Goal: Task Accomplishment & Management: Use online tool/utility

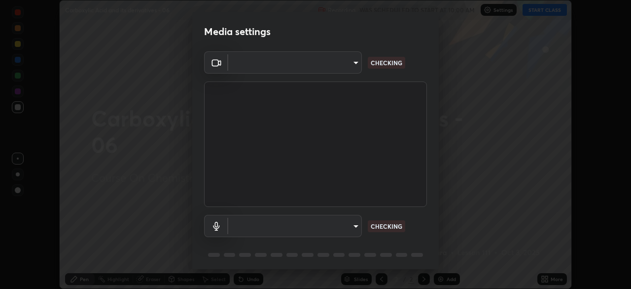
scroll to position [289, 631]
click at [360, 225] on body "Erase all Carboxylic Acid and its derivatives - 06 Recording WAS SCHEDULED TO S…" at bounding box center [315, 144] width 631 height 289
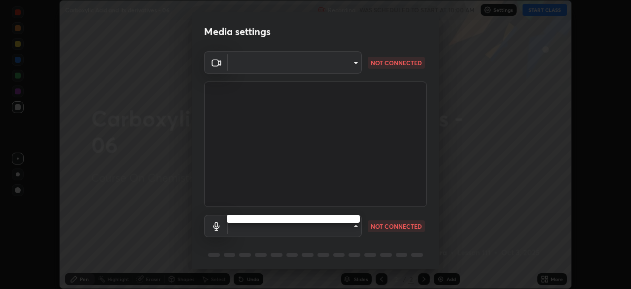
type input "92c397386f886fe799a4c583ca1e1c0e7d4a0c30fb7797d0dd299bb1a2781828"
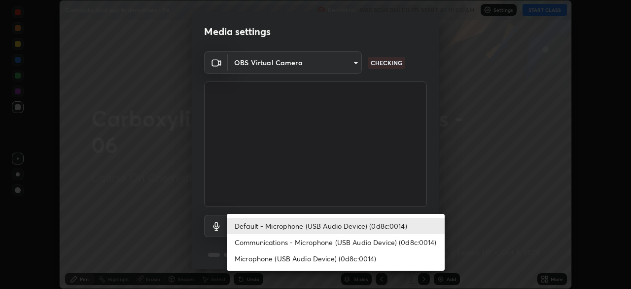
click at [340, 236] on li "Communications - Microphone (USB Audio Device) (0d8c:0014)" at bounding box center [336, 242] width 218 height 16
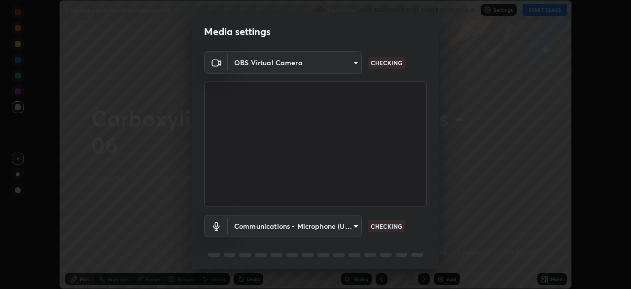
click at [336, 226] on body "Erase all Carboxylic Acid and its derivatives - 06 Recording WAS SCHEDULED TO S…" at bounding box center [315, 144] width 631 height 289
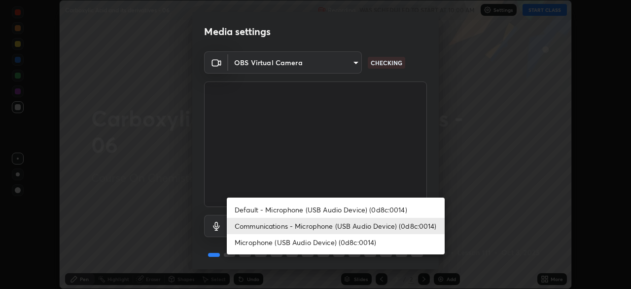
click at [335, 209] on li "Default - Microphone (USB Audio Device) (0d8c:0014)" at bounding box center [336, 209] width 218 height 16
type input "default"
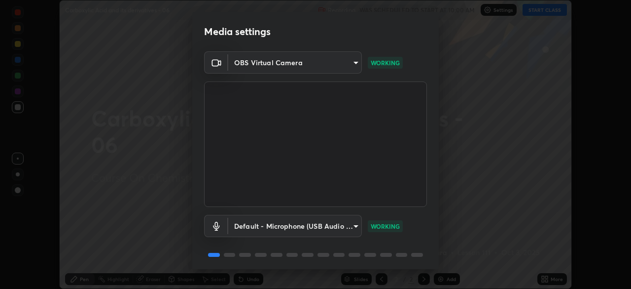
scroll to position [35, 0]
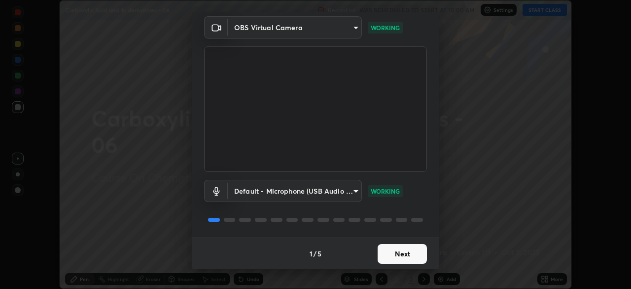
click at [402, 258] on button "Next" at bounding box center [402, 254] width 49 height 20
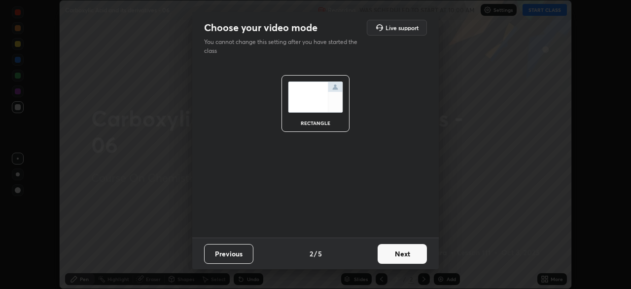
scroll to position [0, 0]
click at [403, 256] on button "Next" at bounding box center [402, 254] width 49 height 20
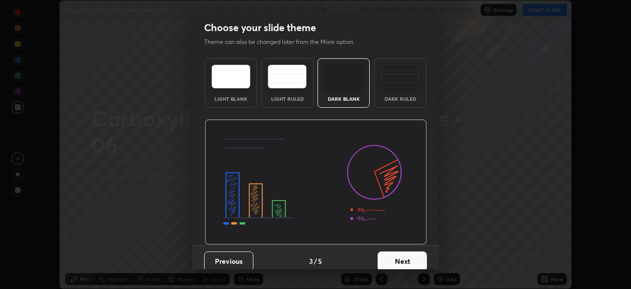
click at [412, 259] on button "Next" at bounding box center [402, 261] width 49 height 20
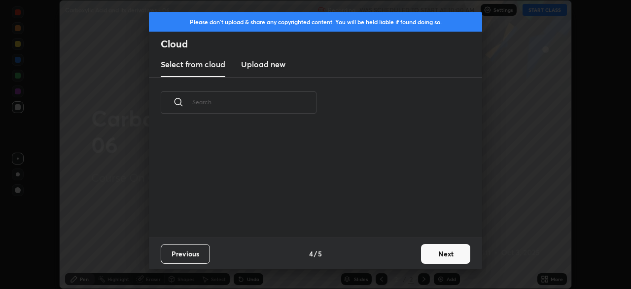
click at [432, 260] on button "Next" at bounding box center [445, 254] width 49 height 20
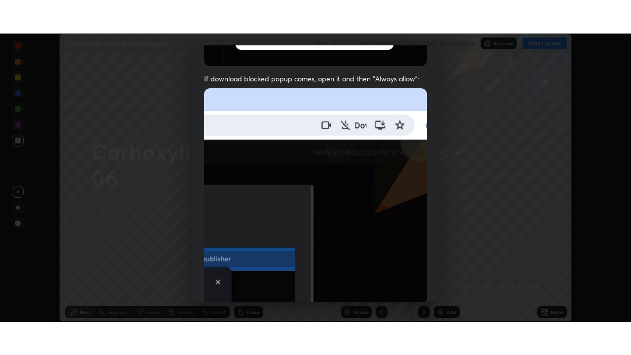
scroll to position [236, 0]
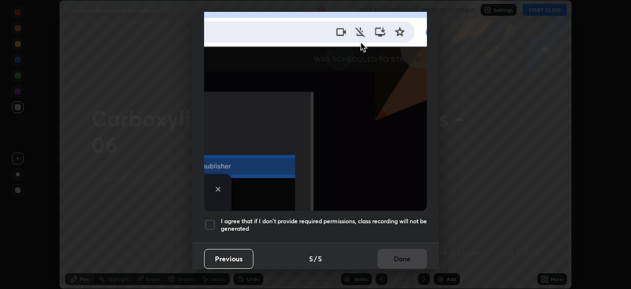
click at [382, 217] on h5 "I agree that if I don't provide required permissions, class recording will not …" at bounding box center [324, 224] width 206 height 15
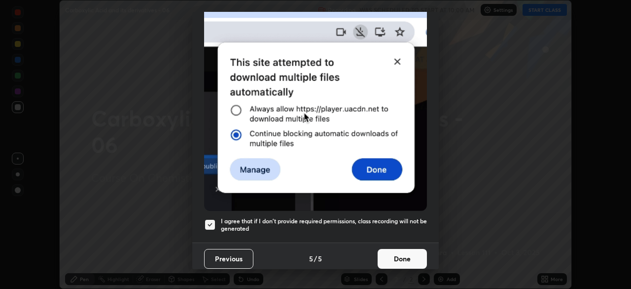
click at [400, 253] on button "Done" at bounding box center [402, 259] width 49 height 20
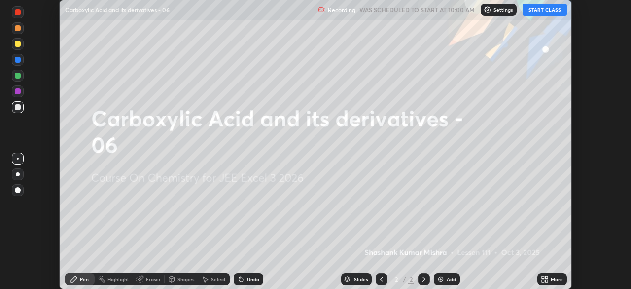
click at [544, 11] on button "START CLASS" at bounding box center [545, 10] width 44 height 12
click at [549, 280] on div "More" at bounding box center [553, 279] width 30 height 12
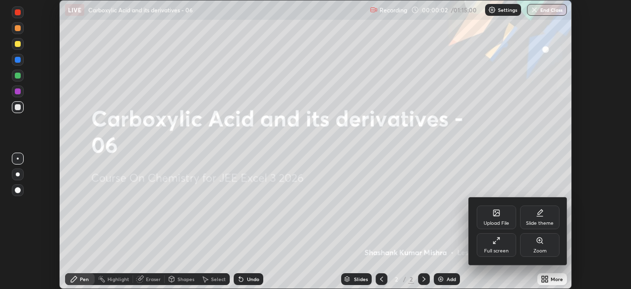
click at [497, 241] on icon at bounding box center [497, 240] width 8 height 8
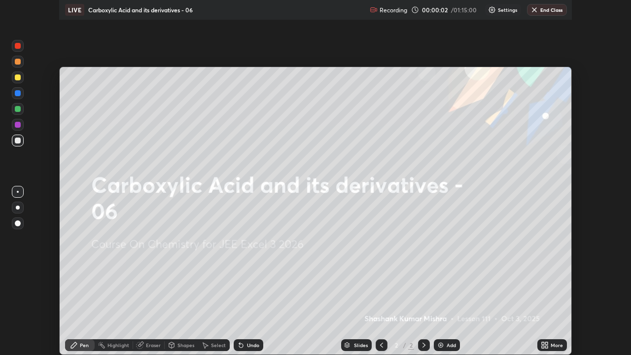
scroll to position [355, 631]
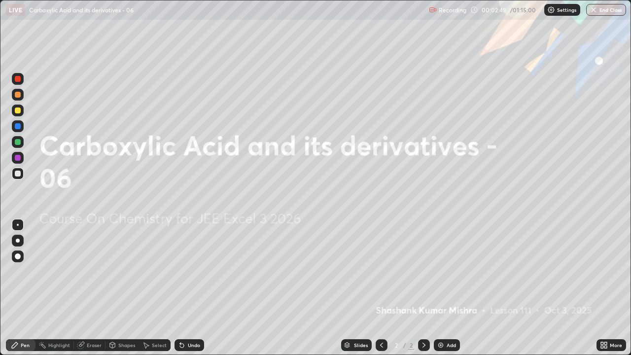
click at [444, 288] on div "Add" at bounding box center [447, 345] width 26 height 12
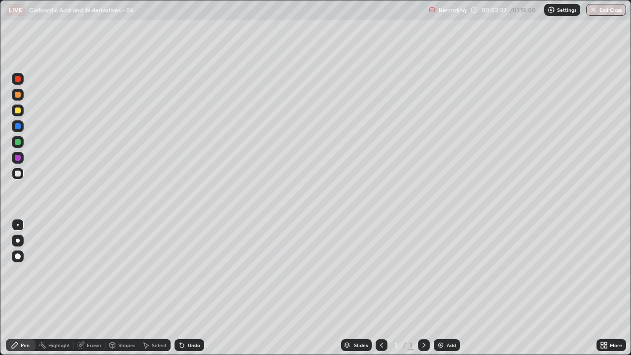
click at [93, 288] on div "Eraser" at bounding box center [94, 345] width 15 height 5
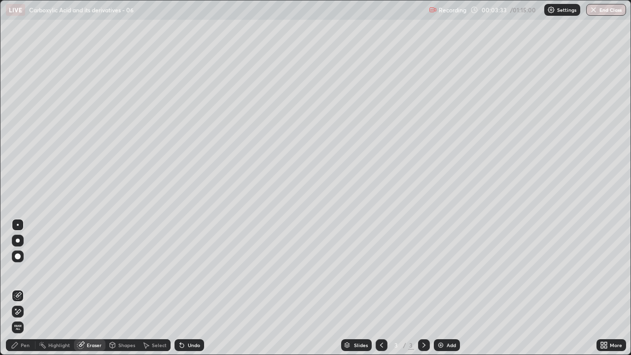
click at [18, 288] on span "Erase all" at bounding box center [17, 328] width 11 height 6
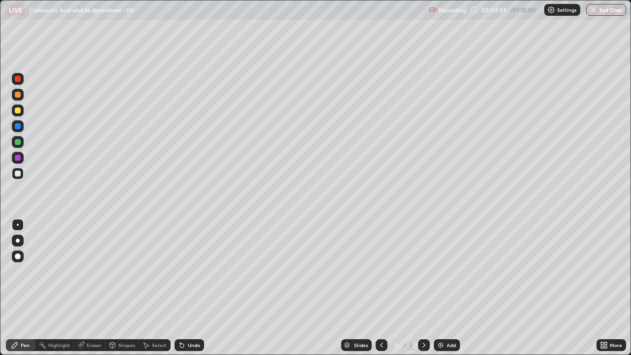
click at [188, 288] on div "Undo" at bounding box center [190, 345] width 30 height 12
click at [192, 288] on div "Undo" at bounding box center [194, 345] width 12 height 5
click at [188, 288] on div "Undo" at bounding box center [194, 345] width 12 height 5
click at [191, 288] on div "Undo" at bounding box center [190, 345] width 30 height 12
click at [189, 288] on div "Undo" at bounding box center [194, 345] width 12 height 5
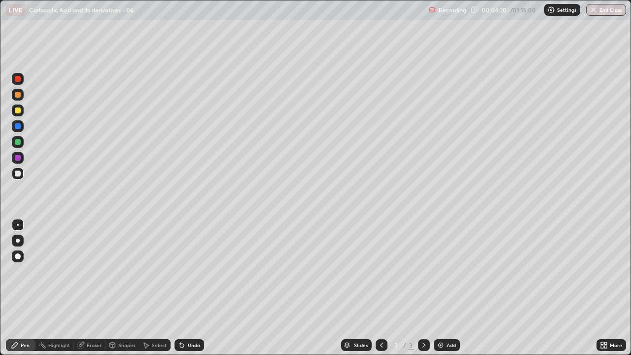
click at [189, 288] on div "Undo" at bounding box center [194, 345] width 12 height 5
click at [189, 288] on div "Undo" at bounding box center [190, 345] width 30 height 12
click at [185, 288] on div "Undo" at bounding box center [190, 345] width 30 height 12
click at [181, 288] on icon at bounding box center [182, 346] width 4 height 4
click at [188, 288] on div "Undo" at bounding box center [194, 345] width 12 height 5
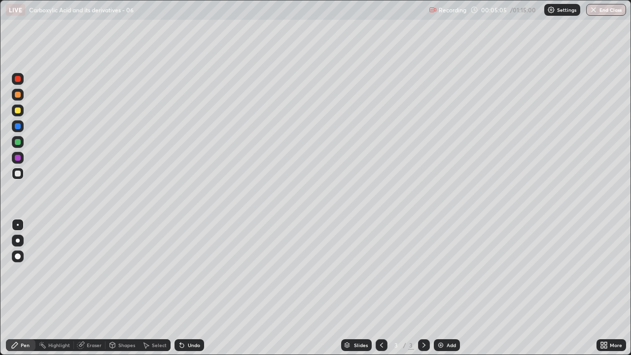
click at [18, 158] on div at bounding box center [18, 158] width 6 height 6
click at [180, 288] on icon at bounding box center [180, 343] width 1 height 1
click at [184, 288] on div "Undo" at bounding box center [190, 345] width 30 height 12
click at [192, 288] on div "Undo" at bounding box center [190, 345] width 30 height 12
click at [19, 173] on div at bounding box center [18, 174] width 6 height 6
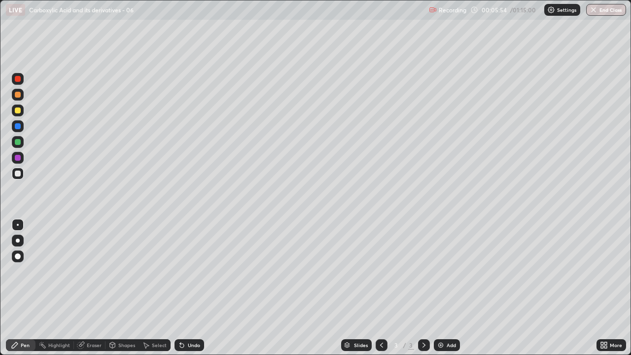
click at [82, 288] on icon at bounding box center [80, 345] width 6 height 6
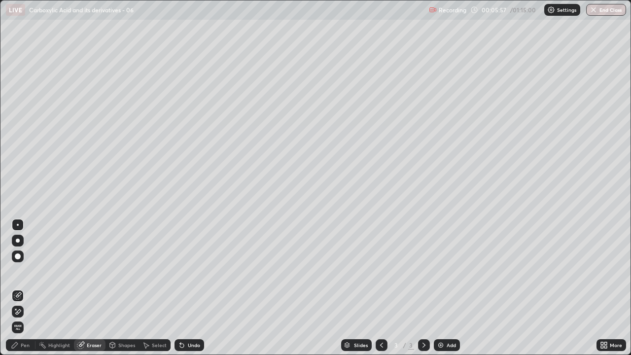
click at [18, 288] on icon at bounding box center [15, 345] width 8 height 8
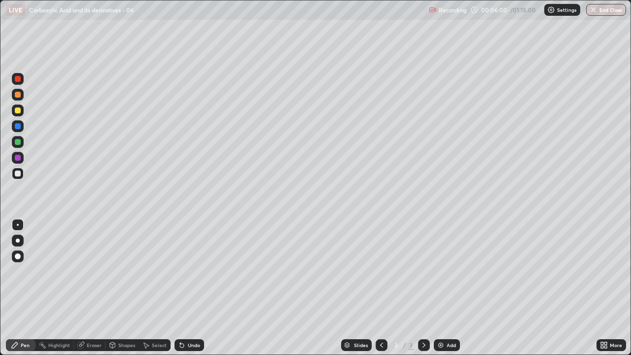
click at [93, 288] on div "Eraser" at bounding box center [94, 345] width 15 height 5
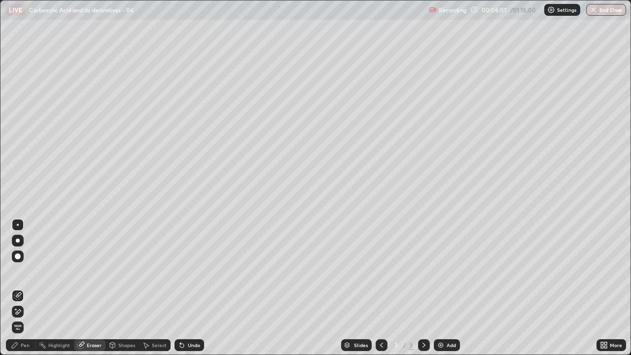
click at [23, 288] on div "Pen" at bounding box center [25, 345] width 9 height 5
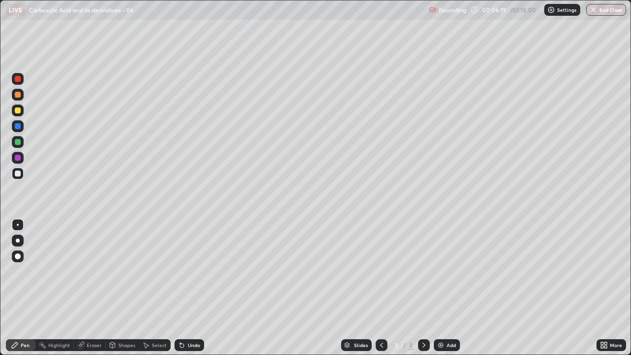
click at [191, 288] on div "Undo" at bounding box center [194, 345] width 12 height 5
click at [189, 288] on div "Undo" at bounding box center [194, 345] width 12 height 5
click at [188, 288] on div "Undo" at bounding box center [194, 345] width 12 height 5
click at [189, 288] on div "Undo" at bounding box center [194, 345] width 12 height 5
click at [189, 288] on div "Undo" at bounding box center [190, 345] width 30 height 12
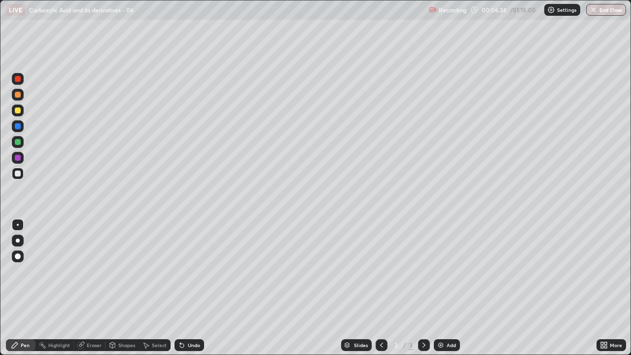
click at [188, 288] on div "Undo" at bounding box center [194, 345] width 12 height 5
click at [153, 288] on div "Select" at bounding box center [155, 345] width 32 height 12
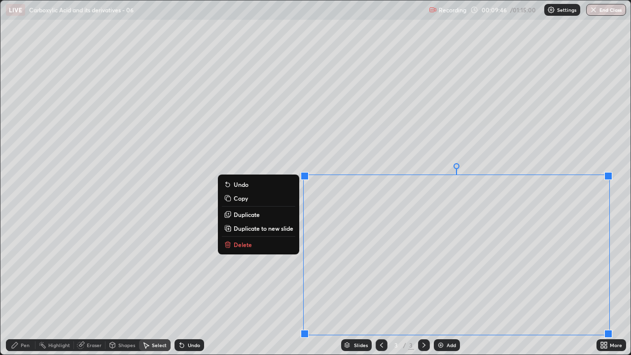
click at [240, 243] on p "Delete" at bounding box center [243, 245] width 18 height 8
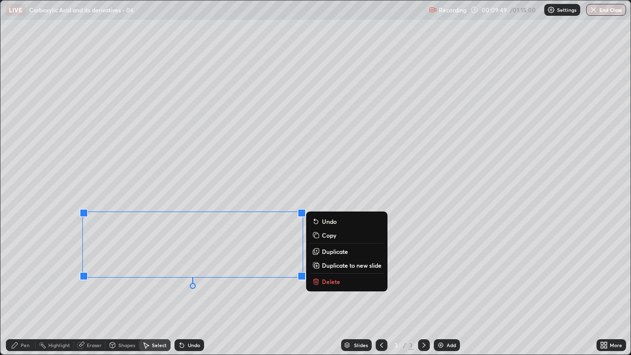
click at [329, 282] on p "Delete" at bounding box center [331, 282] width 18 height 8
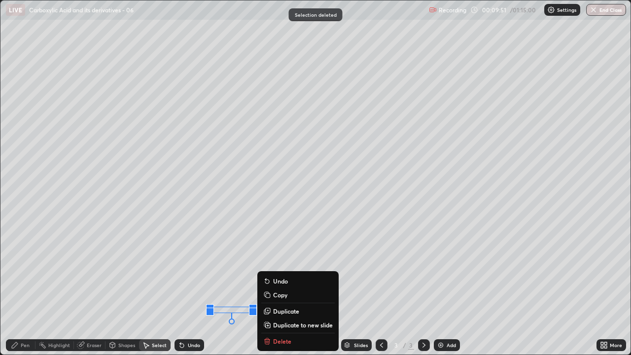
click at [282, 288] on div "Slides 3 / 3 Add" at bounding box center [400, 345] width 393 height 20
click at [91, 288] on div "Eraser" at bounding box center [94, 345] width 15 height 5
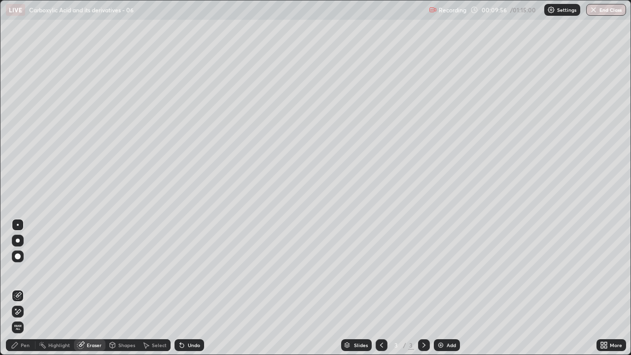
click at [24, 288] on div "Pen" at bounding box center [21, 345] width 30 height 12
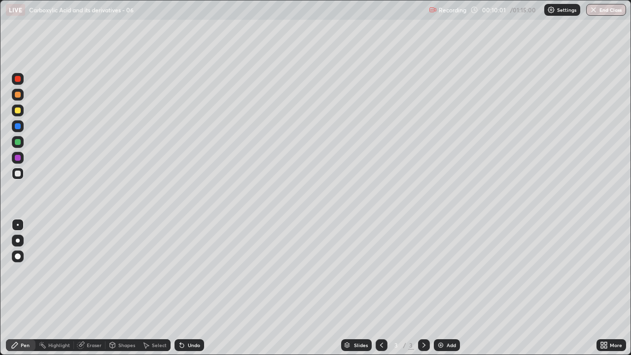
click at [192, 288] on div "Undo" at bounding box center [190, 345] width 30 height 12
click at [192, 288] on div "Undo" at bounding box center [194, 345] width 12 height 5
click at [191, 288] on div "Undo" at bounding box center [194, 345] width 12 height 5
click at [190, 288] on div "Undo" at bounding box center [194, 345] width 12 height 5
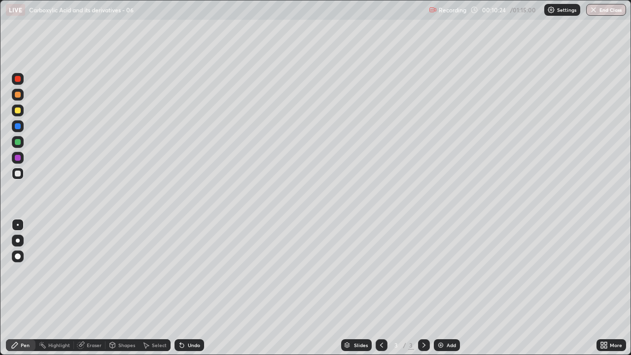
click at [188, 288] on div "Undo" at bounding box center [194, 345] width 12 height 5
click at [186, 288] on div "Undo" at bounding box center [190, 345] width 30 height 12
click at [188, 288] on div "Undo" at bounding box center [194, 345] width 12 height 5
click at [189, 288] on div "Undo" at bounding box center [194, 345] width 12 height 5
click at [188, 288] on div "Undo" at bounding box center [190, 345] width 30 height 12
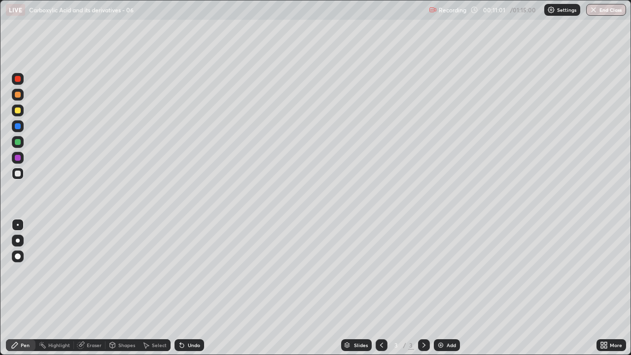
click at [90, 288] on div "Eraser" at bounding box center [94, 345] width 15 height 5
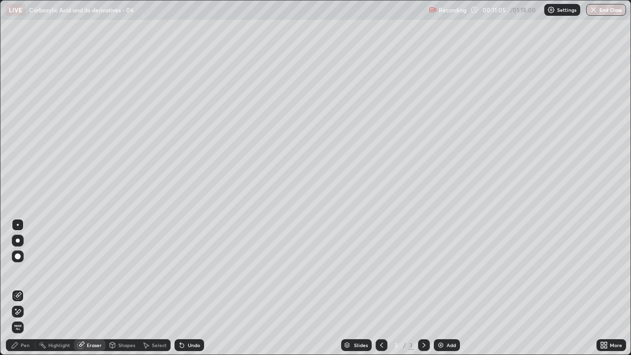
click at [16, 288] on icon at bounding box center [15, 345] width 6 height 6
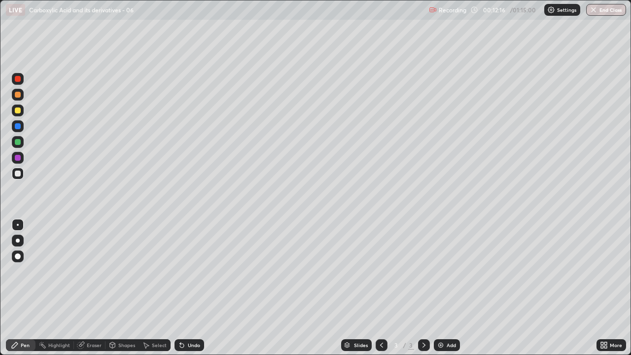
click at [95, 288] on div "Eraser" at bounding box center [90, 345] width 32 height 12
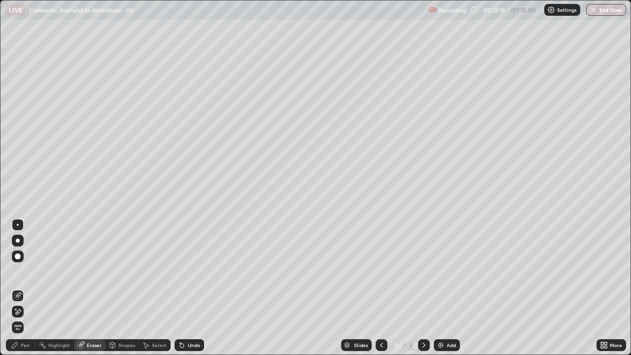
click at [88, 288] on div "Eraser" at bounding box center [94, 345] width 15 height 5
click at [89, 288] on div "Eraser" at bounding box center [94, 345] width 15 height 5
click at [16, 288] on icon at bounding box center [15, 345] width 8 height 8
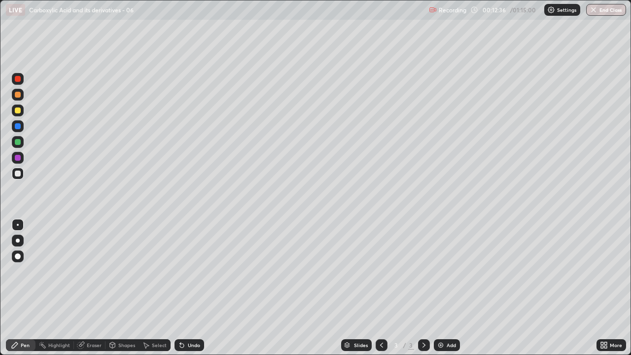
click at [153, 288] on div "Select" at bounding box center [159, 345] width 15 height 5
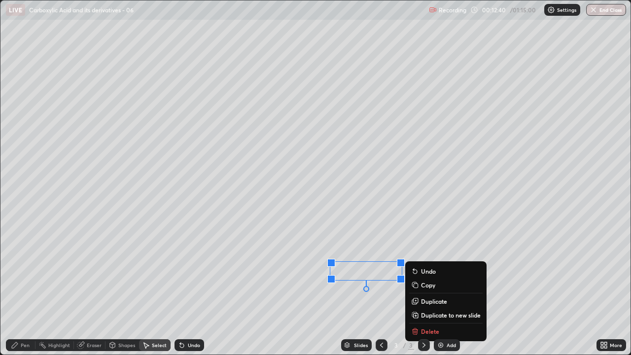
click at [154, 288] on div "Select" at bounding box center [159, 345] width 15 height 5
click at [158, 288] on div "Select" at bounding box center [155, 345] width 32 height 12
click at [157, 288] on div "Select" at bounding box center [155, 345] width 32 height 12
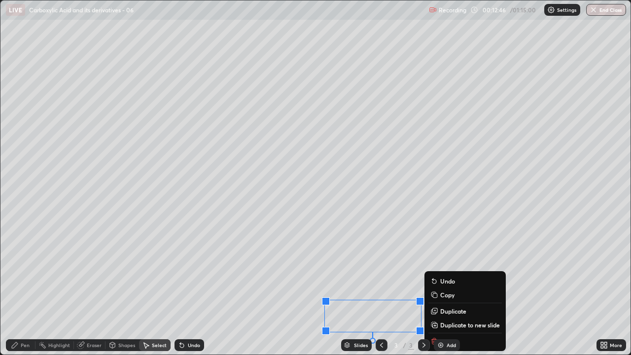
click at [88, 288] on div "Eraser" at bounding box center [94, 345] width 15 height 5
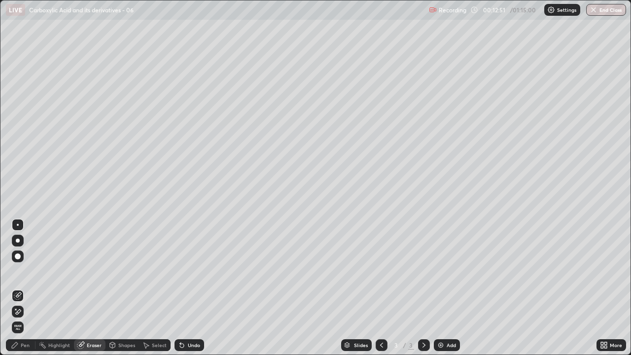
click at [18, 288] on icon at bounding box center [15, 345] width 8 height 8
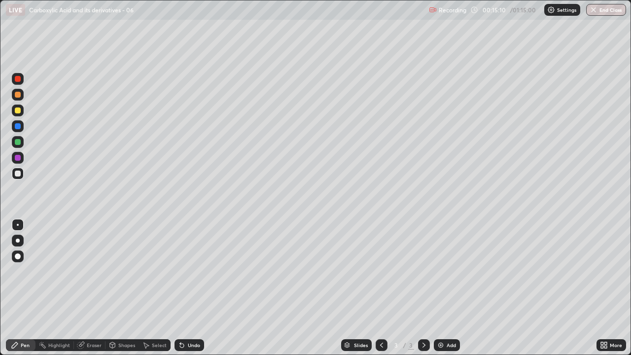
click at [445, 288] on div "Add" at bounding box center [447, 345] width 26 height 12
click at [156, 288] on div "Select" at bounding box center [155, 345] width 32 height 12
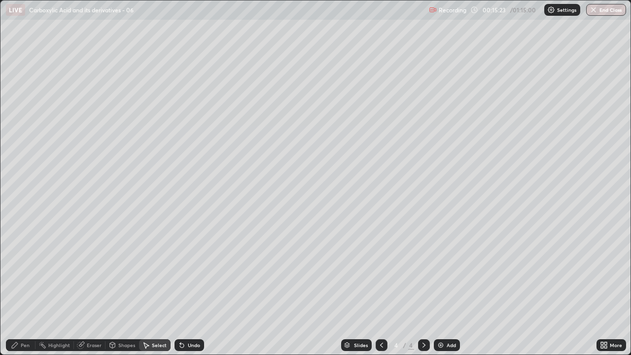
click at [188, 288] on div "Undo" at bounding box center [194, 345] width 12 height 5
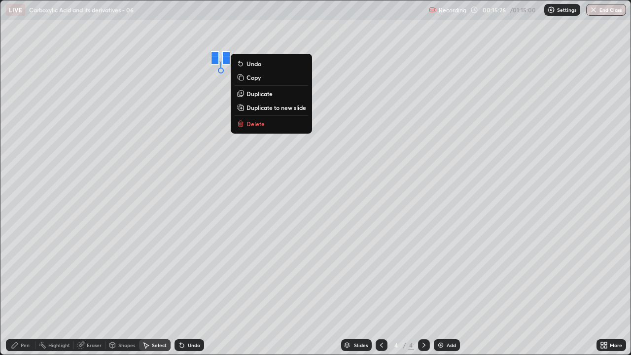
click at [23, 288] on div "Pen" at bounding box center [25, 345] width 9 height 5
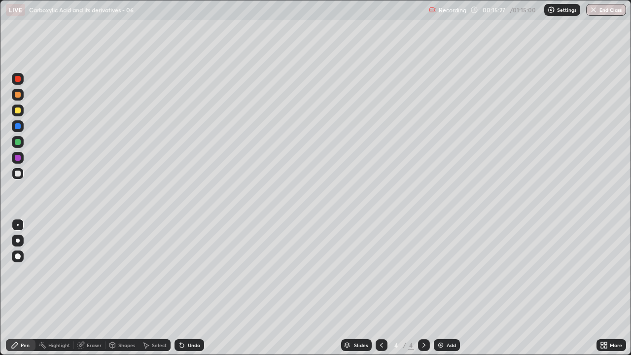
click at [181, 288] on icon at bounding box center [182, 346] width 4 height 4
click at [194, 288] on div "Undo" at bounding box center [194, 345] width 12 height 5
click at [191, 288] on div "Undo" at bounding box center [194, 345] width 12 height 5
click at [193, 288] on div "Undo" at bounding box center [194, 345] width 12 height 5
click at [198, 288] on div "Undo" at bounding box center [190, 345] width 30 height 12
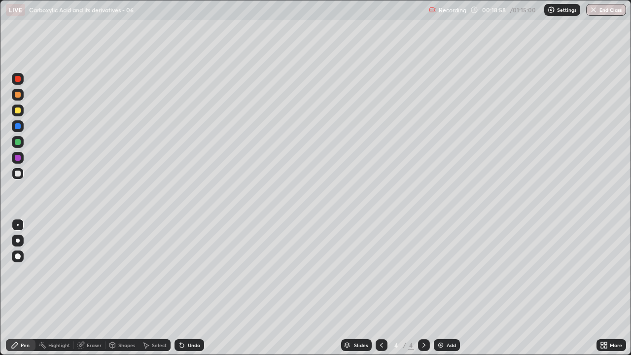
click at [154, 288] on div "Select" at bounding box center [159, 345] width 15 height 5
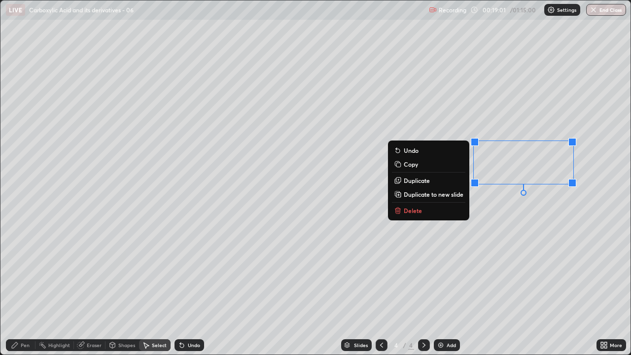
click at [410, 209] on p "Delete" at bounding box center [413, 211] width 18 height 8
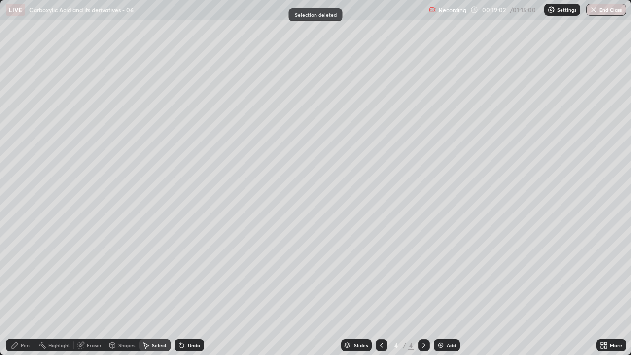
click at [19, 288] on div "Pen" at bounding box center [21, 345] width 30 height 12
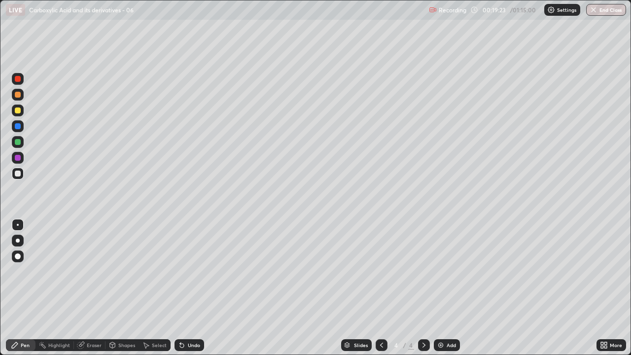
click at [202, 288] on div "Undo" at bounding box center [190, 345] width 30 height 12
click at [198, 288] on div "Undo" at bounding box center [194, 345] width 12 height 5
click at [92, 288] on div "Eraser" at bounding box center [94, 345] width 15 height 5
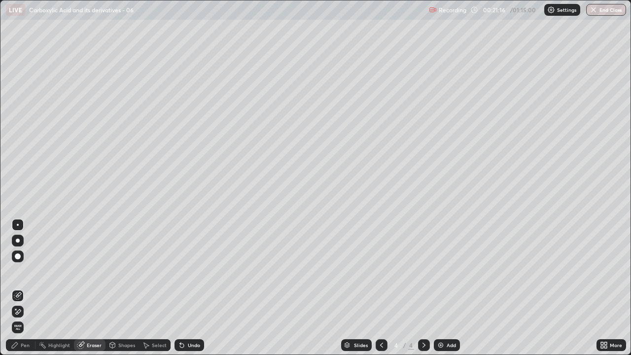
click at [24, 288] on div "Pen" at bounding box center [25, 345] width 9 height 5
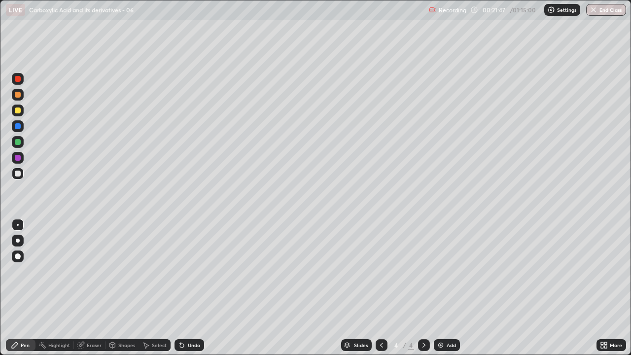
click at [189, 288] on div "Undo" at bounding box center [194, 345] width 12 height 5
click at [190, 288] on div "Undo" at bounding box center [190, 345] width 30 height 12
click at [191, 288] on div "Undo" at bounding box center [194, 345] width 12 height 5
click at [190, 288] on div "Undo" at bounding box center [194, 345] width 12 height 5
click at [381, 288] on icon at bounding box center [382, 345] width 8 height 8
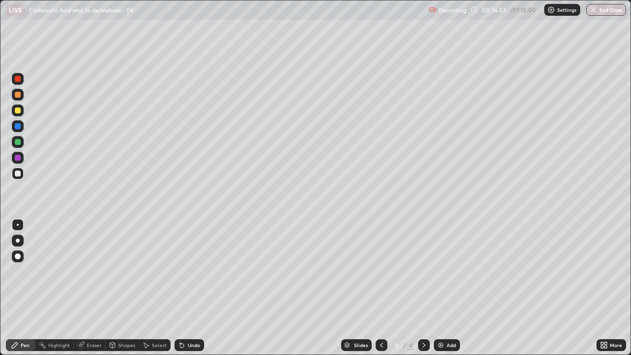
click at [381, 288] on icon at bounding box center [382, 345] width 8 height 8
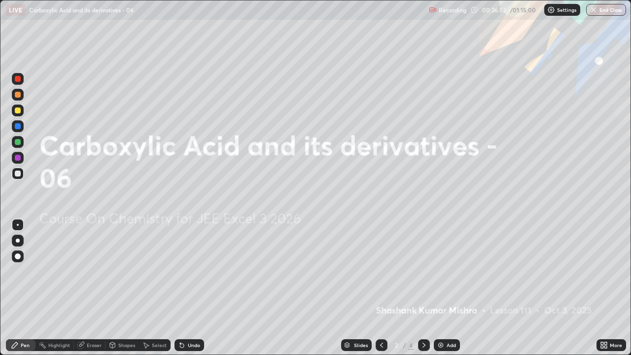
click at [381, 288] on icon at bounding box center [382, 345] width 8 height 8
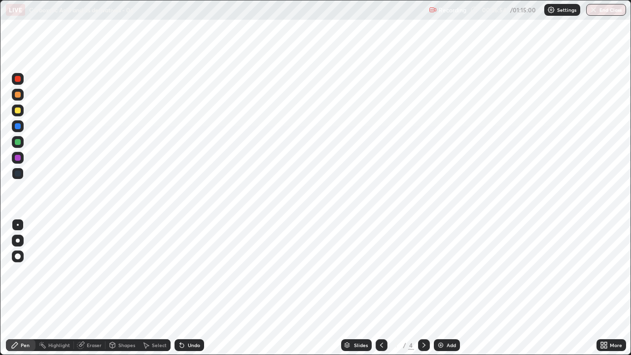
click at [423, 288] on icon at bounding box center [424, 345] width 8 height 8
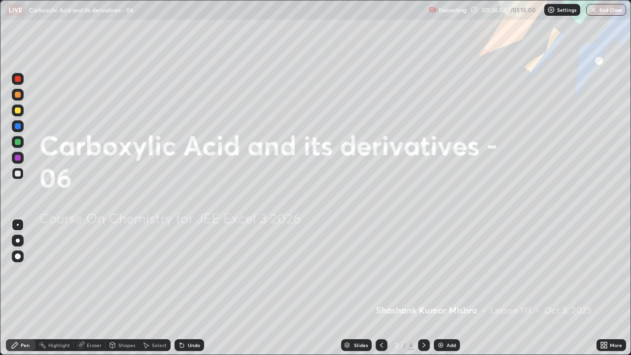
click at [423, 288] on icon at bounding box center [424, 345] width 3 height 5
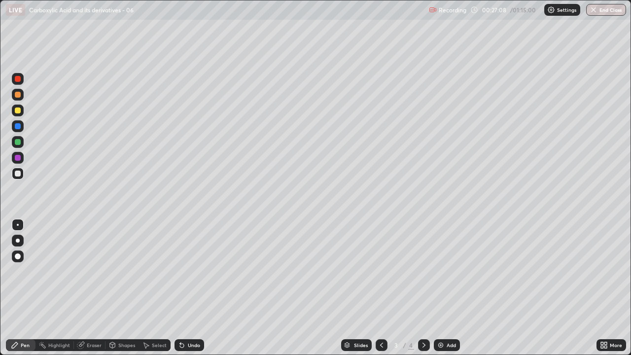
click at [428, 288] on div at bounding box center [424, 345] width 12 height 12
click at [423, 288] on icon at bounding box center [424, 345] width 8 height 8
click at [444, 288] on div "Add" at bounding box center [447, 345] width 26 height 12
click at [192, 288] on div "Undo" at bounding box center [194, 345] width 12 height 5
click at [190, 288] on div "Undo" at bounding box center [194, 345] width 12 height 5
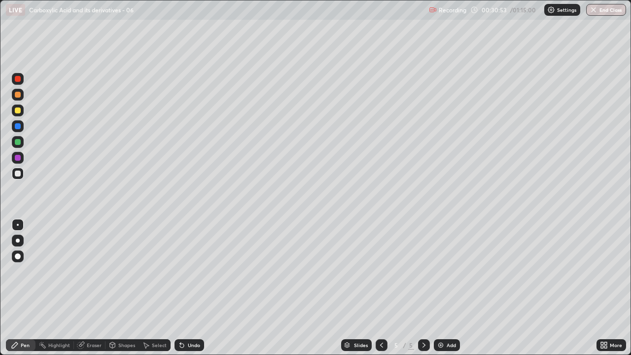
click at [439, 288] on img at bounding box center [441, 345] width 8 height 8
click at [189, 288] on div "Undo" at bounding box center [194, 345] width 12 height 5
click at [188, 288] on div "Undo" at bounding box center [190, 345] width 30 height 12
click at [381, 288] on icon at bounding box center [382, 345] width 8 height 8
click at [423, 288] on icon at bounding box center [424, 345] width 8 height 8
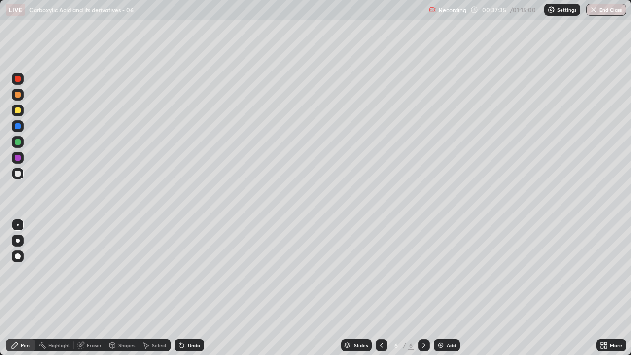
click at [437, 288] on img at bounding box center [441, 345] width 8 height 8
click at [381, 288] on icon at bounding box center [382, 345] width 8 height 8
click at [382, 288] on icon at bounding box center [382, 345] width 8 height 8
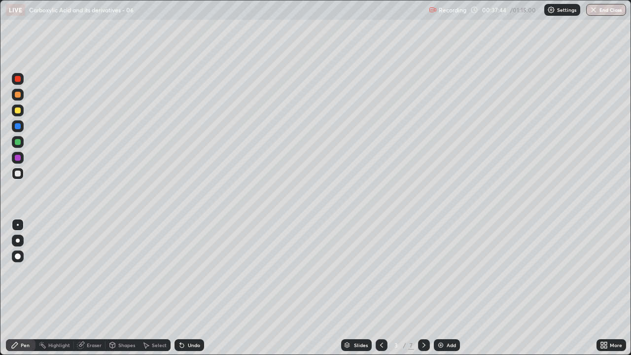
click at [423, 288] on icon at bounding box center [424, 345] width 8 height 8
click at [422, 288] on icon at bounding box center [424, 345] width 8 height 8
click at [423, 288] on icon at bounding box center [424, 345] width 8 height 8
click at [188, 288] on div "Undo" at bounding box center [194, 345] width 12 height 5
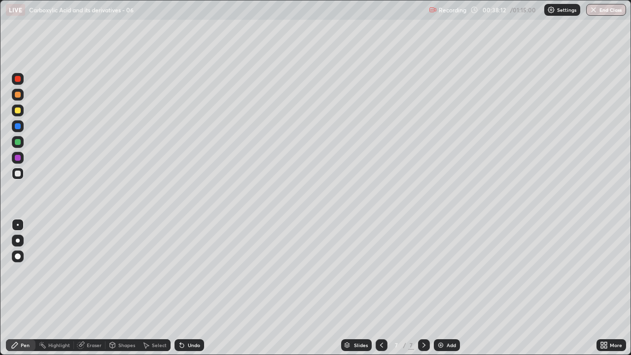
click at [94, 288] on div "Eraser" at bounding box center [94, 345] width 15 height 5
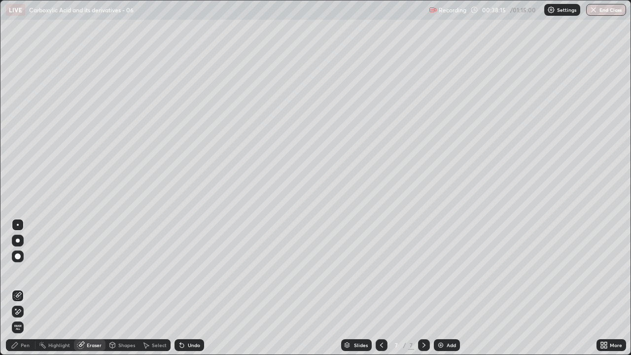
click at [25, 288] on div "Pen" at bounding box center [25, 345] width 9 height 5
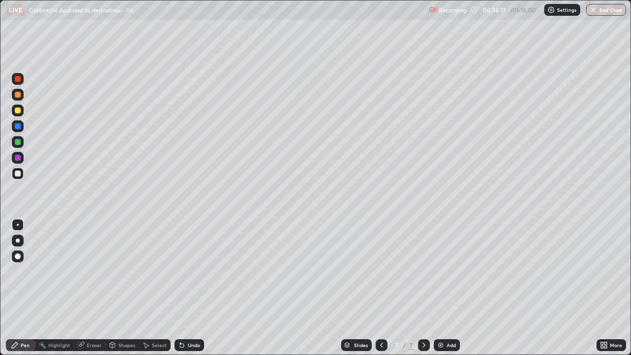
click at [97, 288] on div "Eraser" at bounding box center [94, 345] width 15 height 5
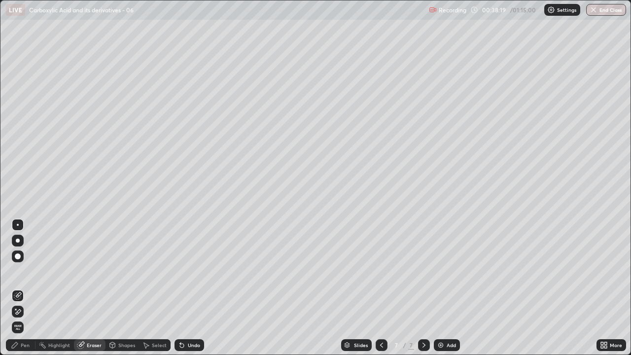
click at [25, 288] on div "Pen" at bounding box center [25, 345] width 9 height 5
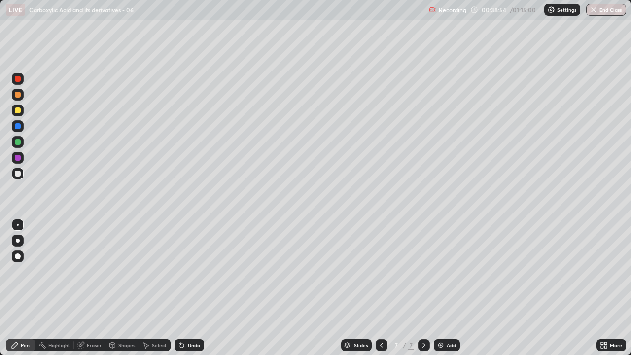
click at [191, 288] on div "Undo" at bounding box center [194, 345] width 12 height 5
click at [188, 288] on div "Undo" at bounding box center [194, 345] width 12 height 5
click at [188, 288] on div "Undo" at bounding box center [190, 345] width 30 height 12
click at [152, 288] on div "Select" at bounding box center [159, 345] width 15 height 5
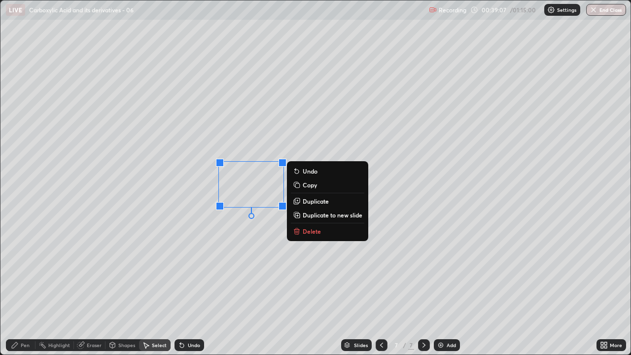
click at [313, 230] on p "Delete" at bounding box center [312, 231] width 18 height 8
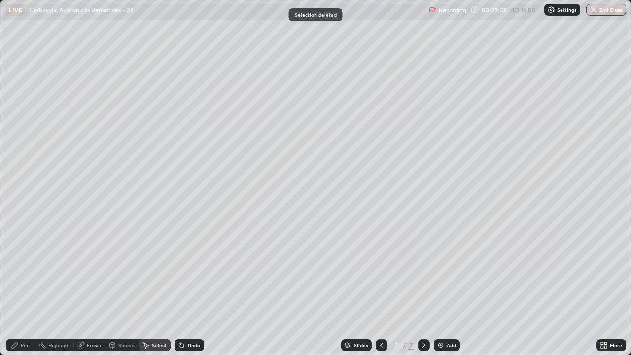
click at [26, 288] on div "Pen" at bounding box center [25, 345] width 9 height 5
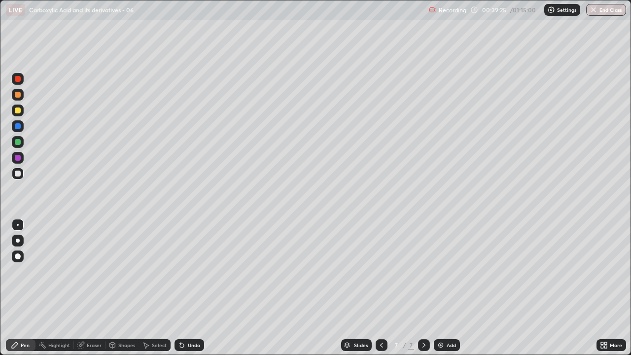
click at [182, 288] on icon at bounding box center [182, 345] width 8 height 8
click at [193, 288] on div "Undo" at bounding box center [190, 345] width 30 height 12
click at [161, 288] on div "Select" at bounding box center [159, 345] width 15 height 5
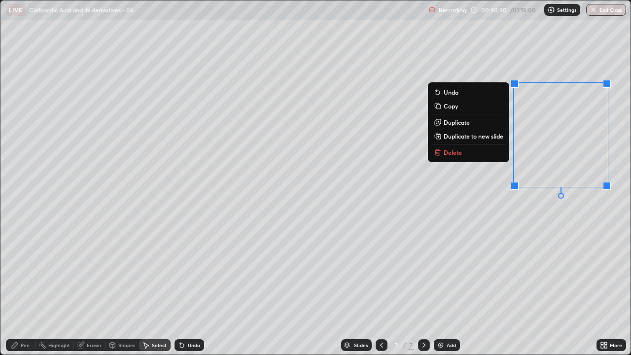
click at [446, 150] on p "Delete" at bounding box center [453, 152] width 18 height 8
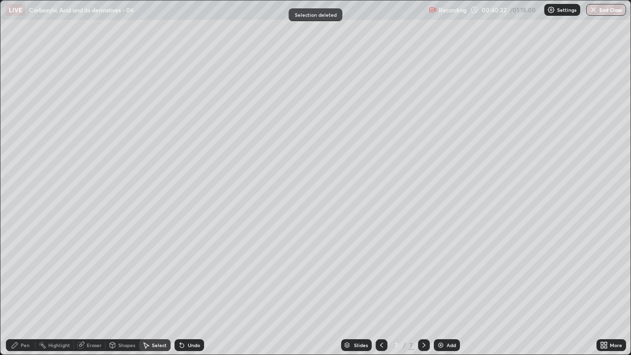
click at [25, 288] on div "Pen" at bounding box center [25, 345] width 9 height 5
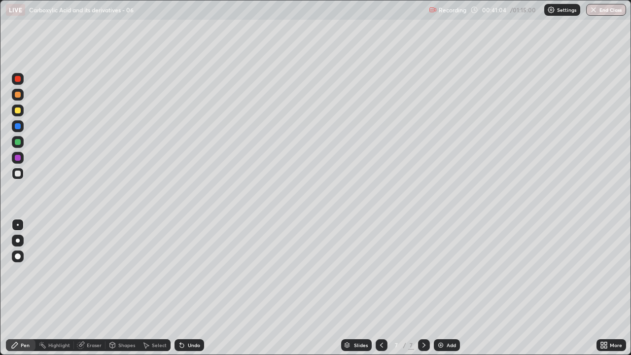
click at [95, 288] on div "Eraser" at bounding box center [94, 345] width 15 height 5
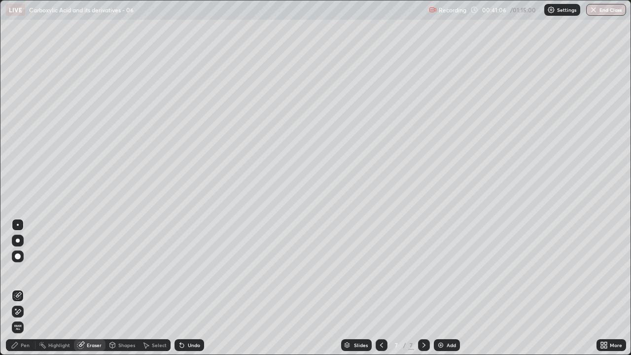
click at [29, 288] on div "Pen" at bounding box center [25, 345] width 9 height 5
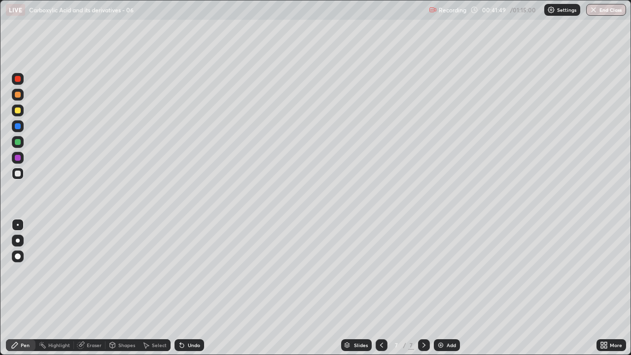
click at [193, 288] on div "Undo" at bounding box center [190, 345] width 30 height 12
click at [197, 288] on div "Undo" at bounding box center [190, 345] width 30 height 12
click at [610, 15] on button "End Class" at bounding box center [606, 10] width 40 height 12
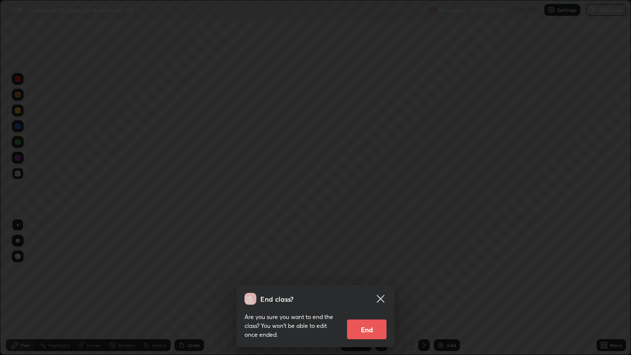
click at [371, 288] on button "End" at bounding box center [366, 330] width 39 height 20
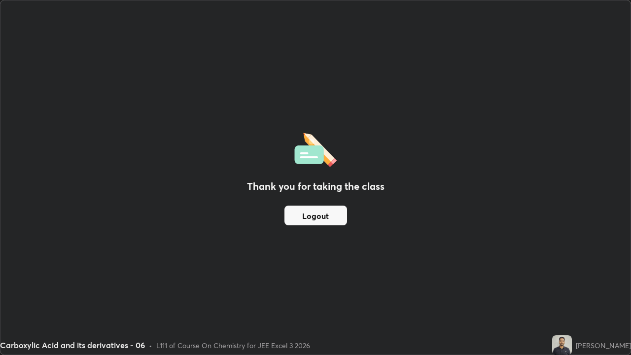
click at [332, 215] on button "Logout" at bounding box center [316, 216] width 63 height 20
